Goal: Task Accomplishment & Management: Manage account settings

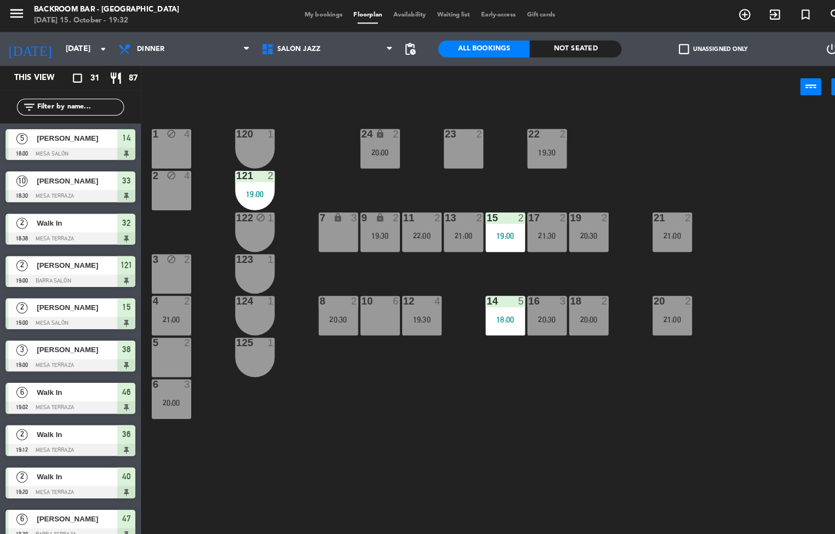
scroll to position [287, 0]
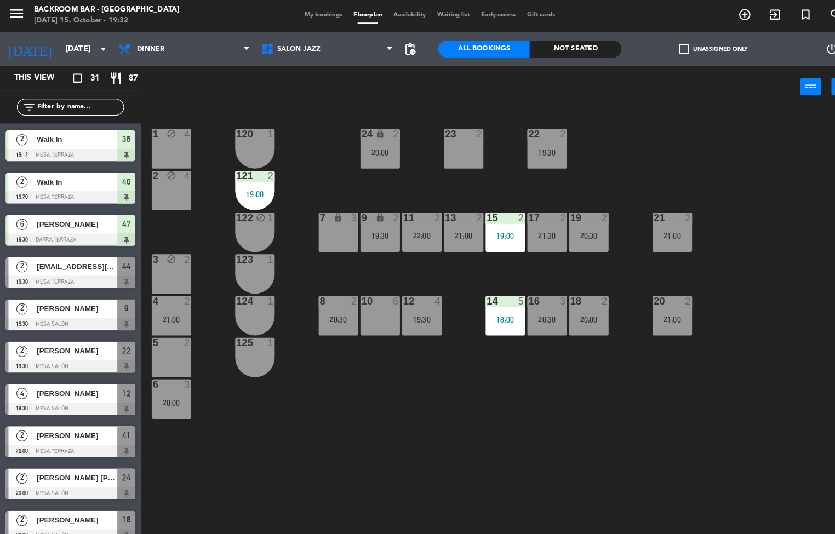
click at [66, 344] on span "[PERSON_NAME]" at bounding box center [75, 343] width 78 height 12
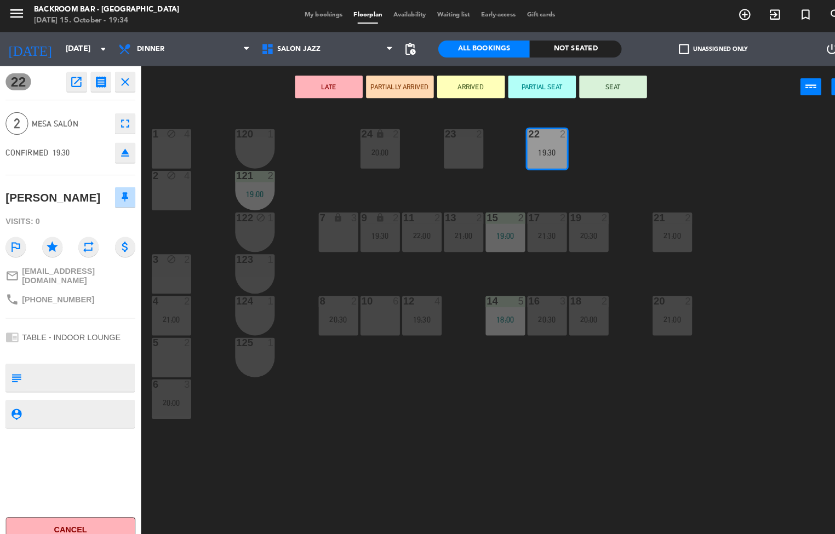
click at [600, 83] on button "SEAT" at bounding box center [596, 86] width 66 height 22
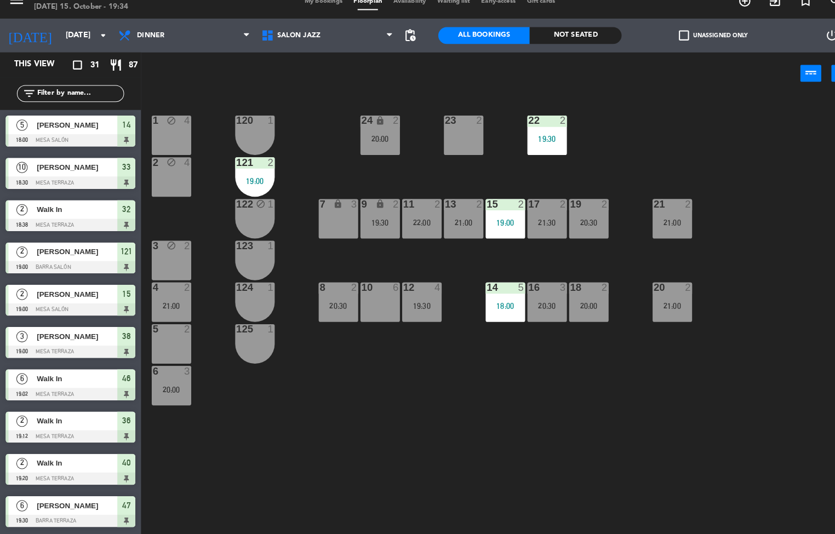
scroll to position [1, 0]
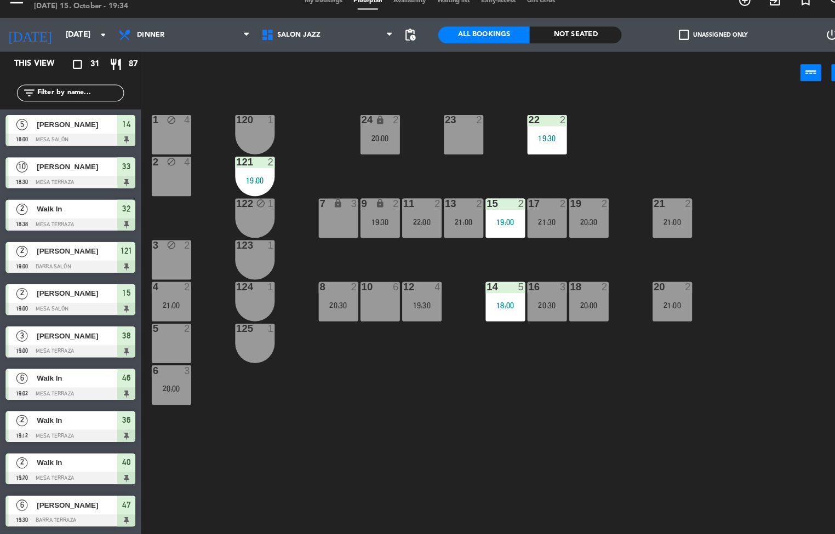
click at [531, 130] on div at bounding box center [531, 132] width 18 height 10
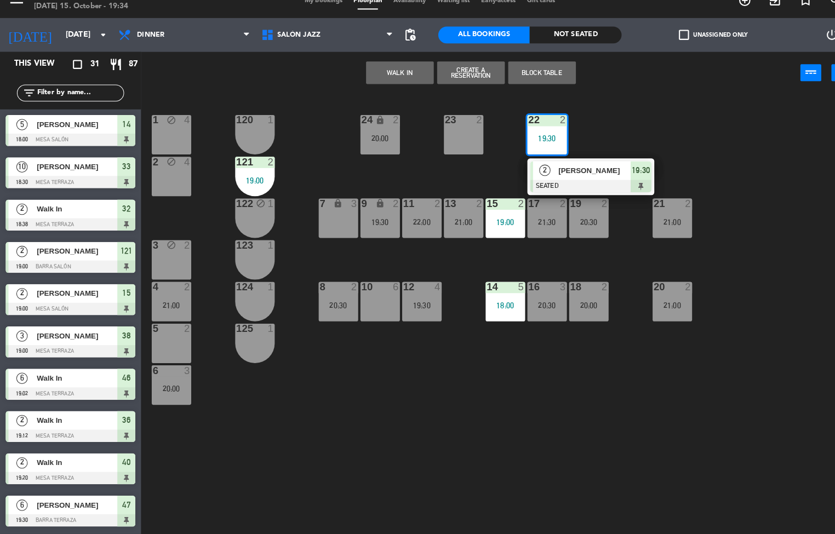
click at [446, 152] on div "23 2" at bounding box center [450, 146] width 38 height 38
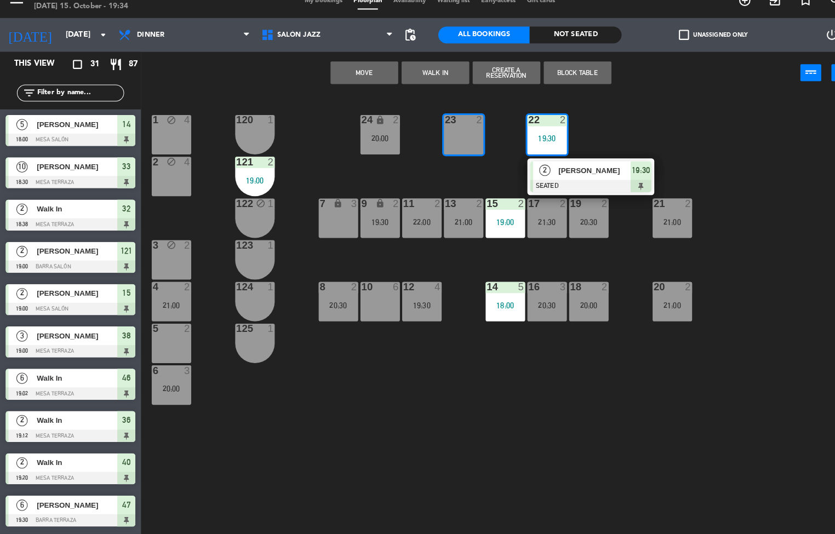
click at [355, 86] on button "Move" at bounding box center [354, 86] width 66 height 22
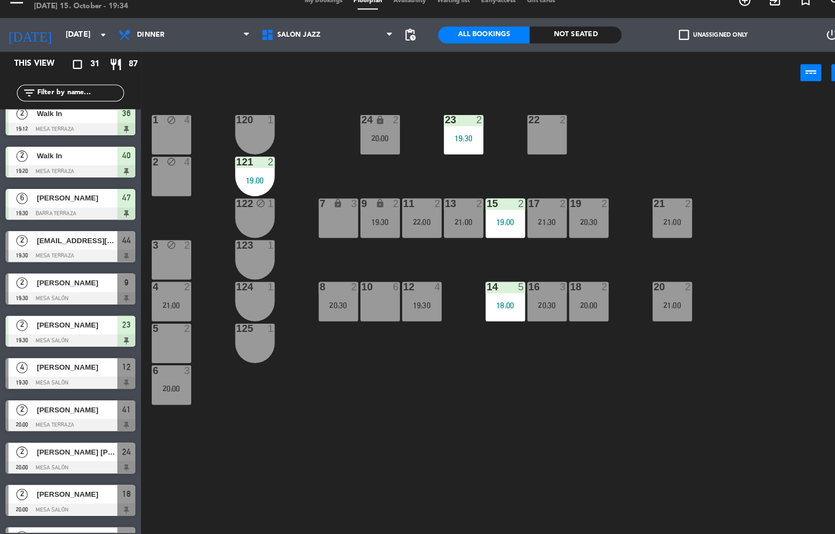
scroll to position [299, 0]
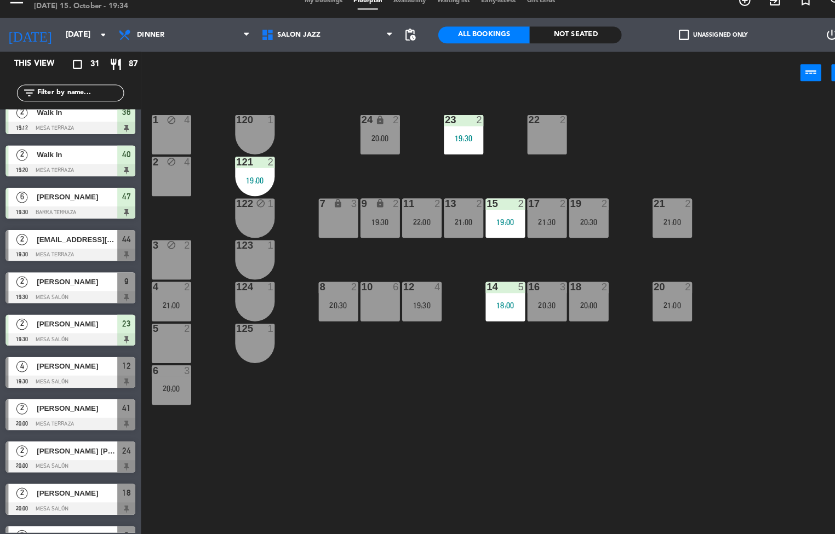
click at [76, 386] on div at bounding box center [68, 386] width 126 height 12
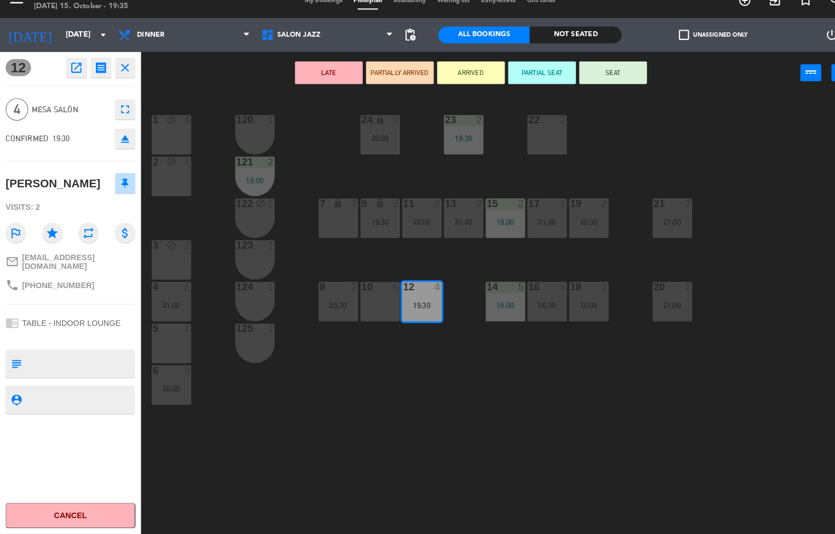
click at [594, 79] on button "SEAT" at bounding box center [596, 86] width 66 height 22
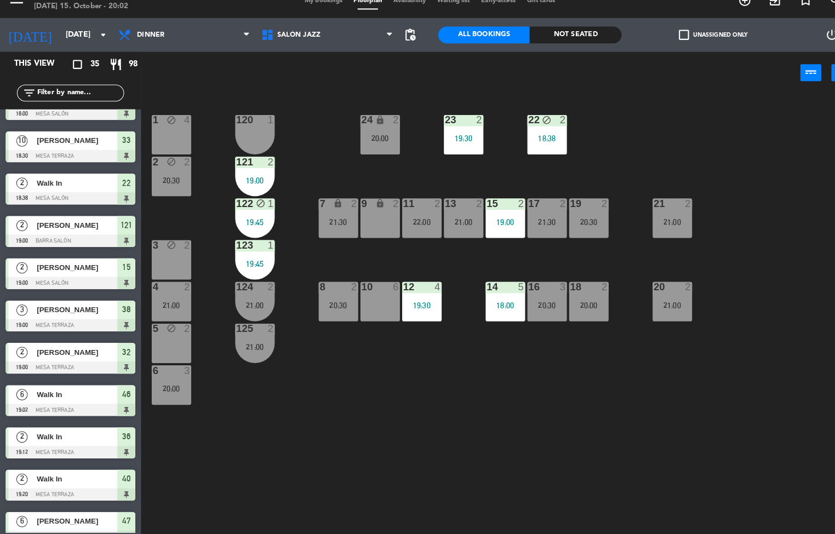
scroll to position [33, 0]
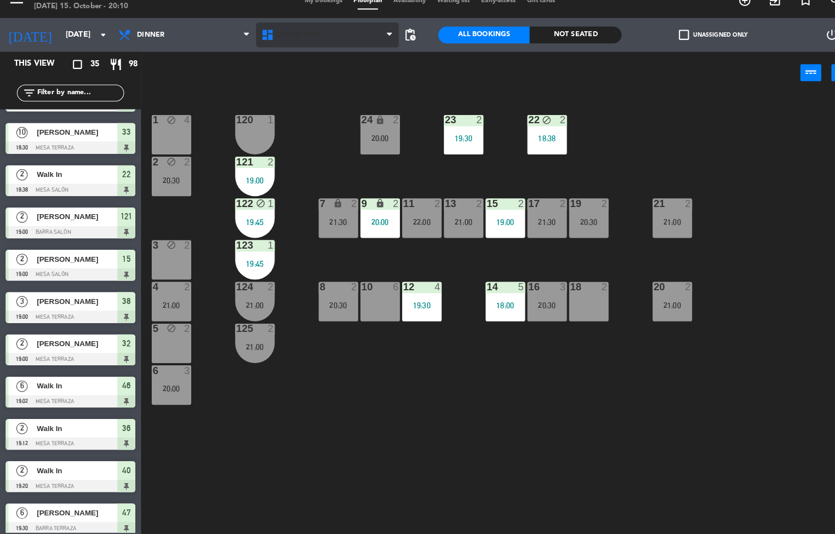
click at [265, 48] on icon at bounding box center [262, 48] width 16 height 13
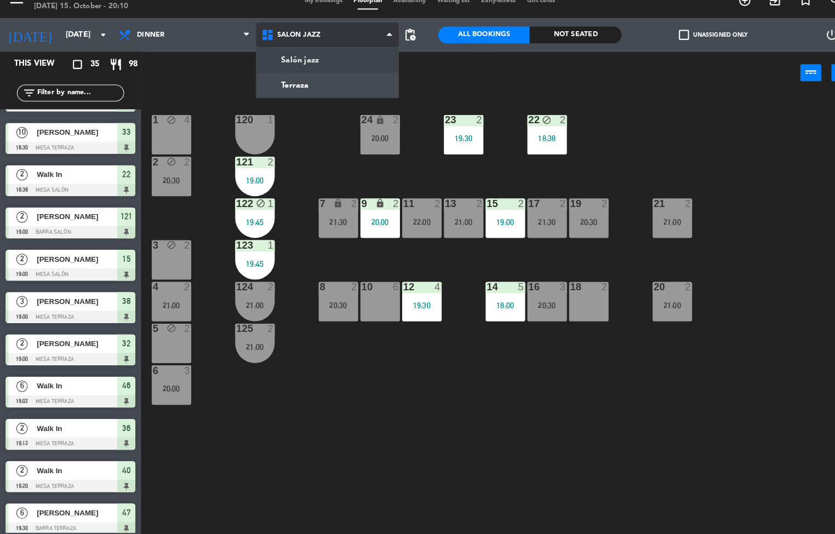
click at [309, 84] on ng-component "menu Backroom Bar - [GEOGRAPHIC_DATA] [DATE] 15. October - 20:10 My bookings Fl…" at bounding box center [417, 266] width 835 height 535
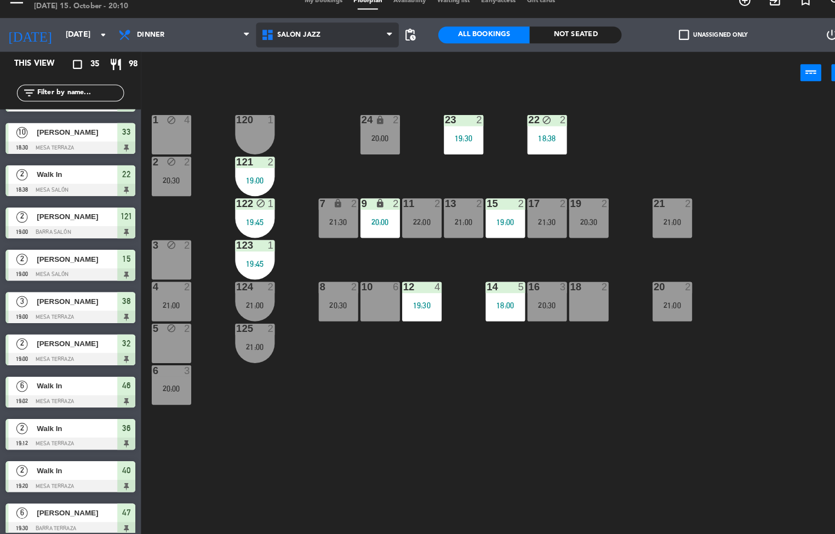
click at [319, 54] on span "Salón jazz" at bounding box center [318, 49] width 139 height 24
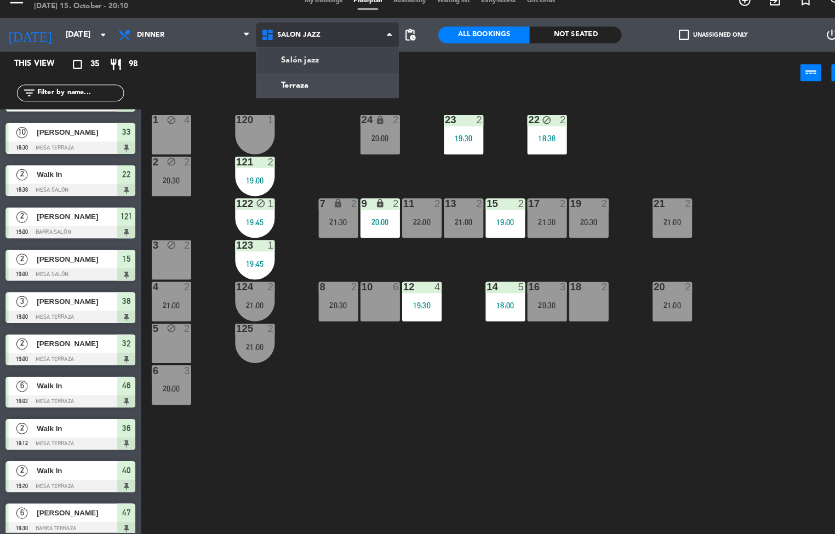
click at [299, 105] on ng-component "menu Backroom Bar - [GEOGRAPHIC_DATA] [DATE] 15. October - 20:10 My bookings Fl…" at bounding box center [417, 266] width 835 height 535
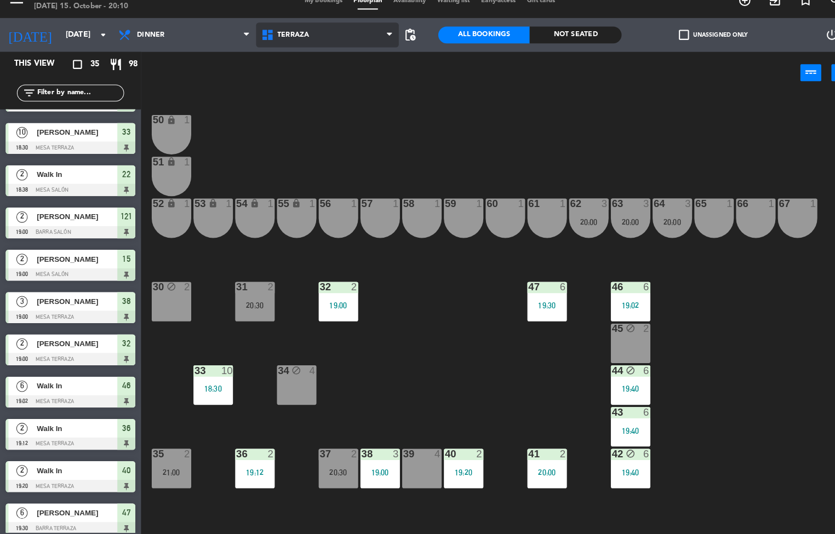
click at [312, 44] on span "Terraza" at bounding box center [318, 49] width 139 height 24
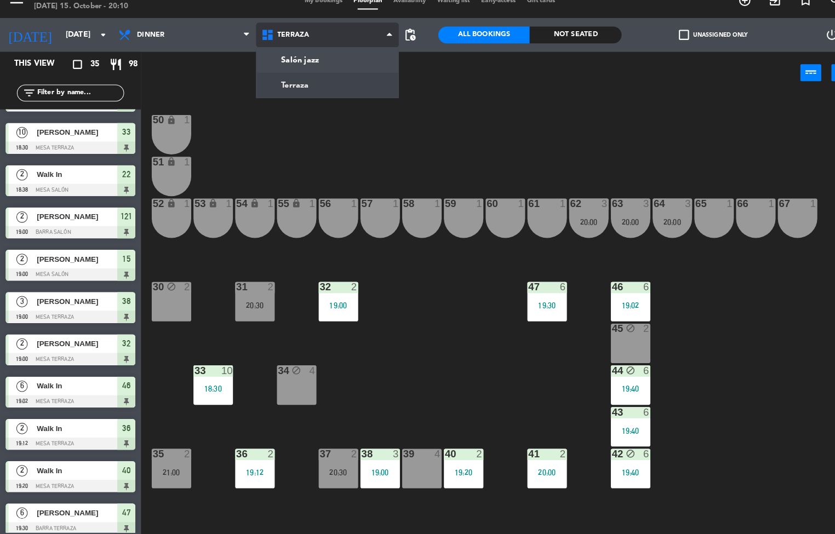
click at [318, 77] on ng-component "menu Backroom Bar - [GEOGRAPHIC_DATA] [DATE] 15. October - 20:10 My bookings Fl…" at bounding box center [417, 266] width 835 height 535
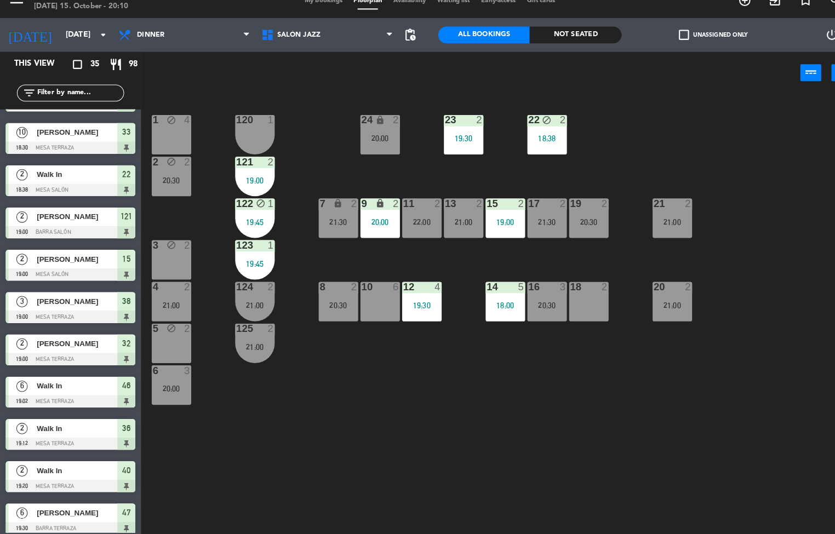
click at [531, 311] on div "20:30" at bounding box center [531, 312] width 38 height 8
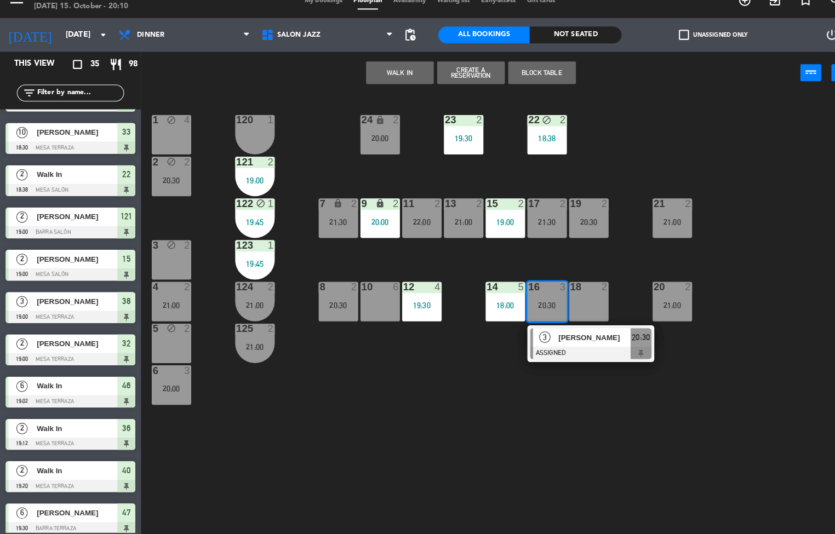
click at [527, 409] on div "1 block 4 24 lock 2 20:00 23 2 19:30 22 block 2 18:38 120 1 2 block 2 20:30 121…" at bounding box center [490, 321] width 690 height 428
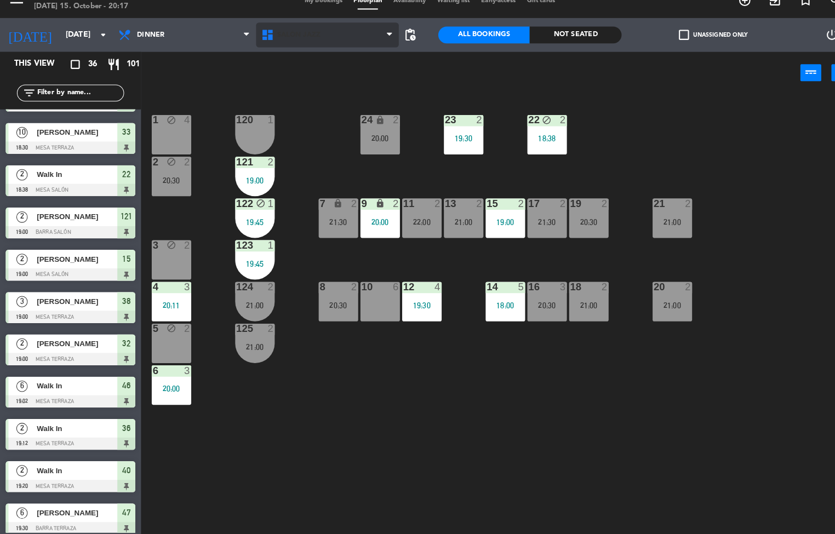
click at [309, 43] on span "Salón jazz" at bounding box center [318, 49] width 139 height 24
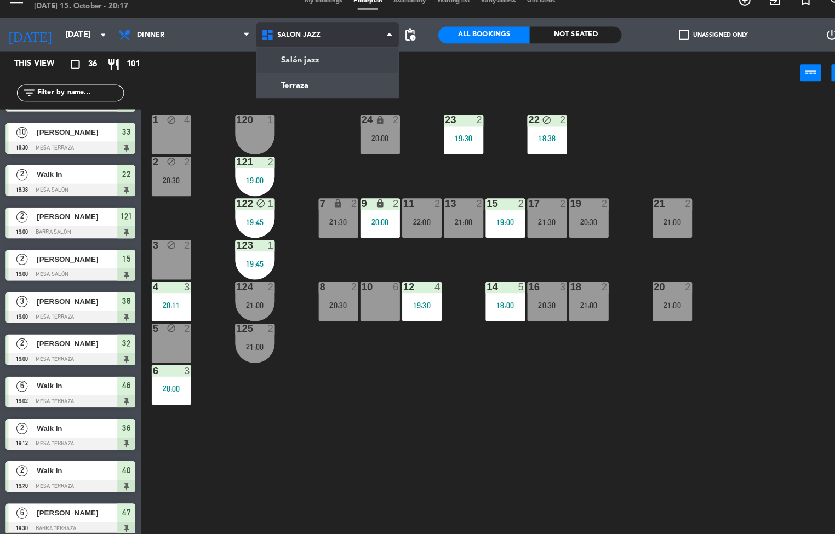
click at [321, 99] on ng-component "menu Backroom Bar - [GEOGRAPHIC_DATA] [DATE] 15. October - 20:17 My bookings Fl…" at bounding box center [417, 266] width 835 height 535
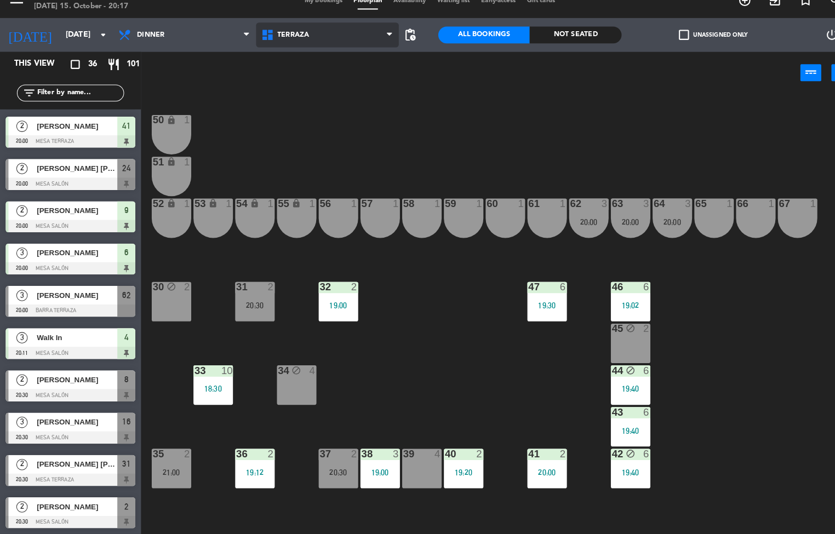
scroll to position [616, 0]
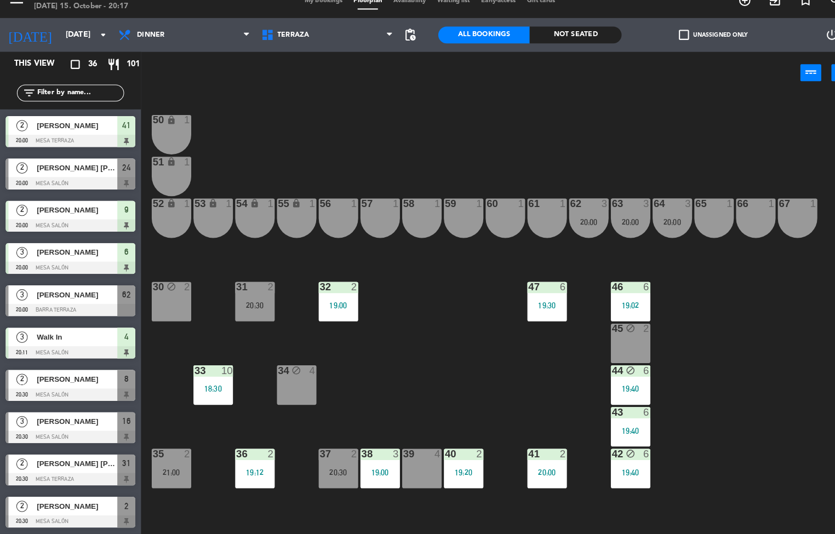
click at [73, 301] on span "[PERSON_NAME]" at bounding box center [75, 301] width 78 height 12
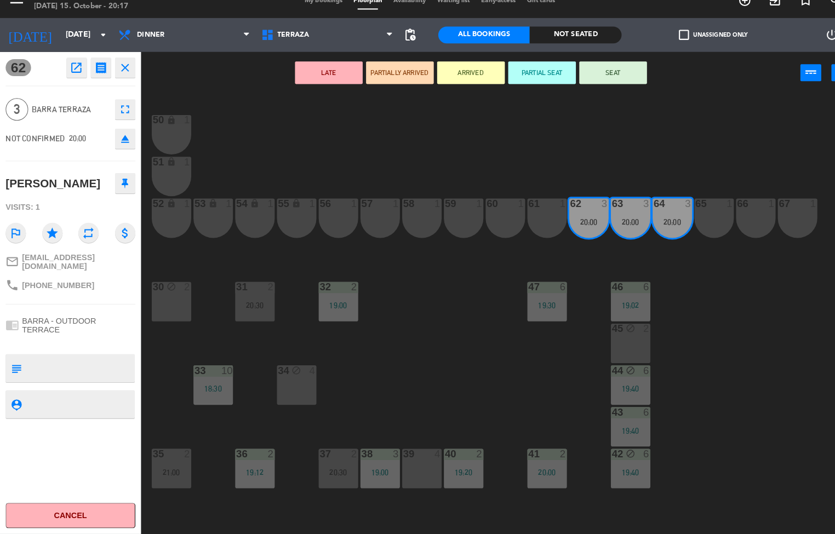
click at [610, 90] on button "SEAT" at bounding box center [596, 86] width 66 height 22
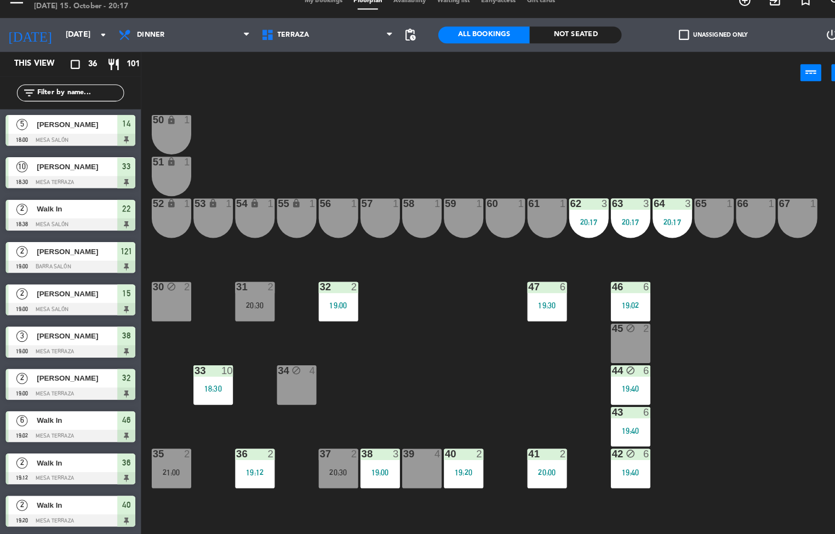
scroll to position [1, 0]
